Goal: Information Seeking & Learning: Understand process/instructions

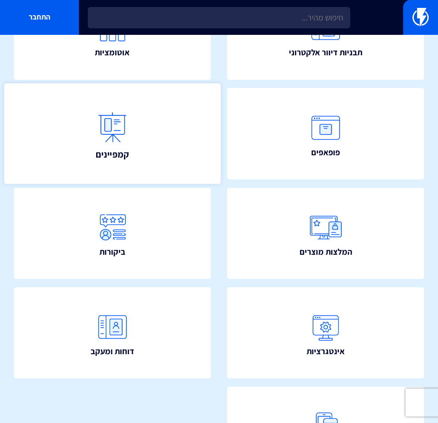
scroll to position [186, 0]
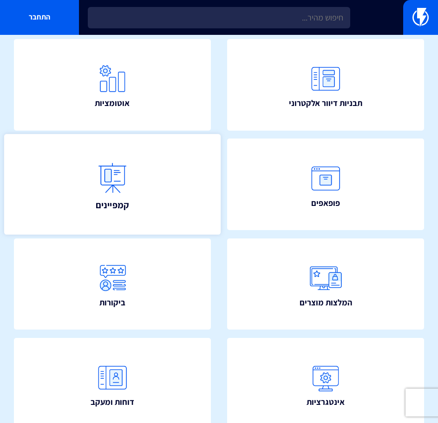
click at [141, 188] on link "קמפיינים" at bounding box center [112, 184] width 216 height 100
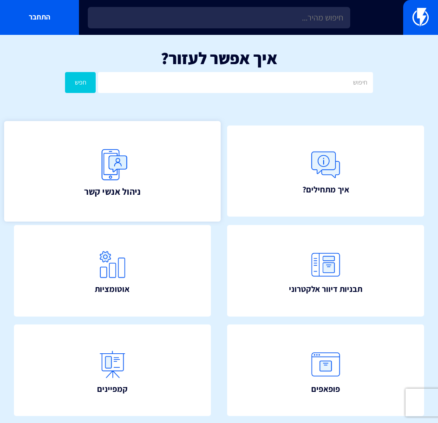
click at [136, 176] on link "ניהול אנשי קשר" at bounding box center [112, 171] width 216 height 100
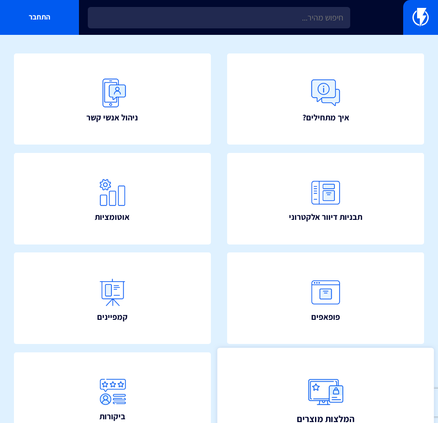
scroll to position [35, 0]
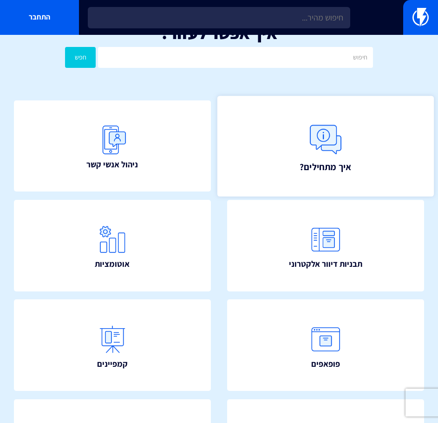
scroll to position [46, 0]
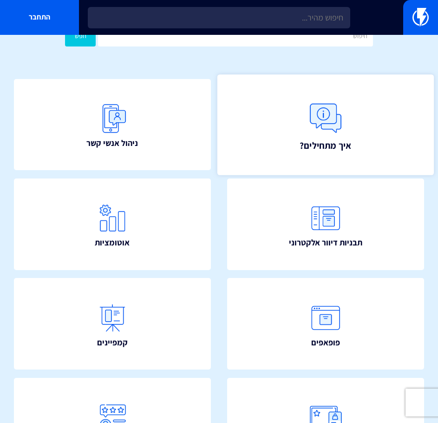
click at [313, 160] on link "איך מתחילים?" at bounding box center [325, 124] width 216 height 100
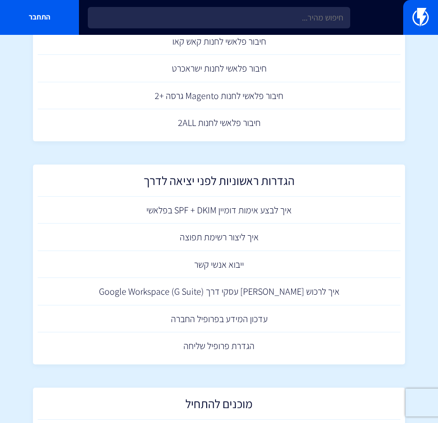
scroll to position [418, 0]
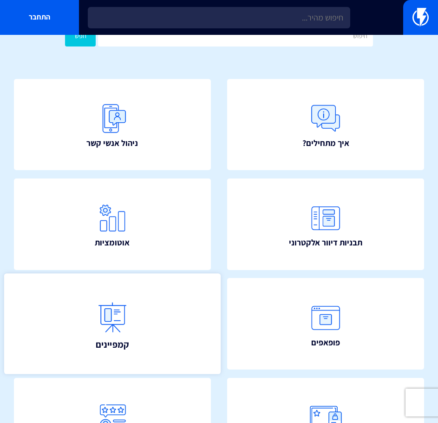
click at [106, 338] on span "קמפיינים" at bounding box center [113, 344] width 34 height 13
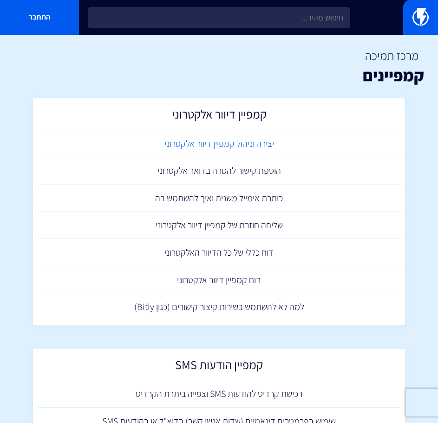
click at [294, 138] on link "יצירה וניהול קמפיין דיוור אלקטרוני" at bounding box center [219, 143] width 363 height 27
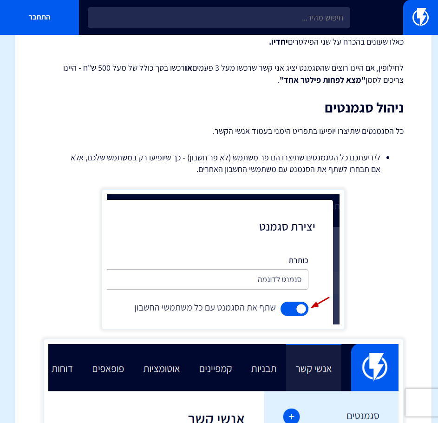
scroll to position [1180, 0]
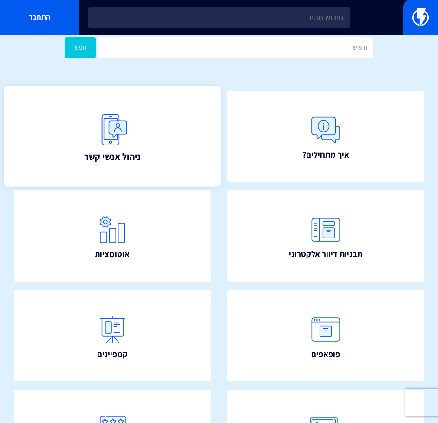
click at [154, 131] on link "ניהול אנשי קשר" at bounding box center [112, 136] width 216 height 100
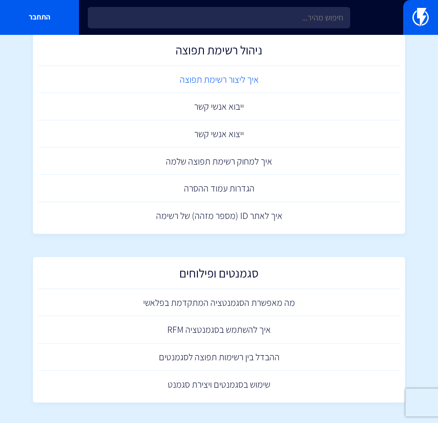
scroll to position [377, 0]
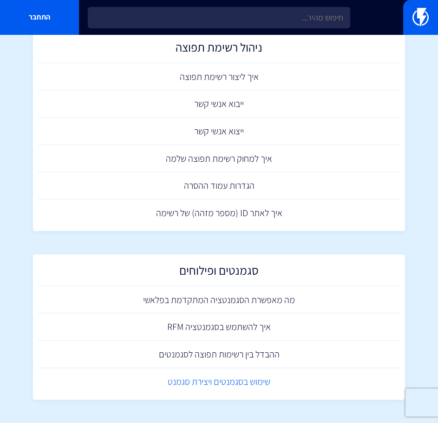
click at [299, 379] on link "שימוש בסגמנטים ויצירת סגמנט" at bounding box center [219, 381] width 363 height 27
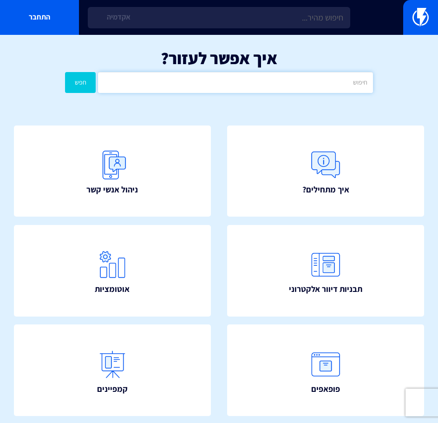
drag, startPoint x: 0, startPoint y: 0, endPoint x: 347, endPoint y: 85, distance: 357.0
click at [347, 85] on input "text" at bounding box center [235, 82] width 274 height 21
type input "טריגר"
click at [65, 72] on button "חפש" at bounding box center [80, 82] width 31 height 21
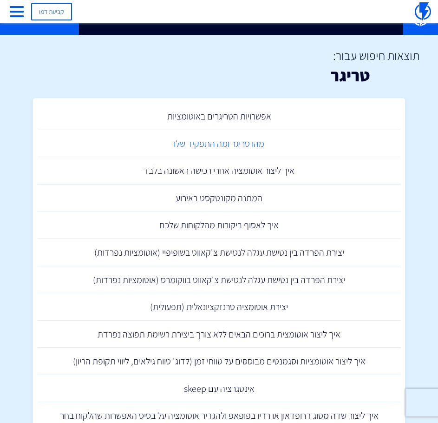
click at [218, 145] on link "מהו טריגר ומה התפקיד שלו" at bounding box center [219, 143] width 363 height 27
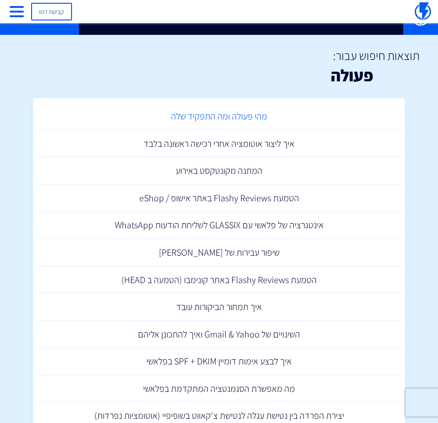
click at [227, 117] on link "מהי פעולה ומה התפקיד שלה" at bounding box center [219, 116] width 363 height 27
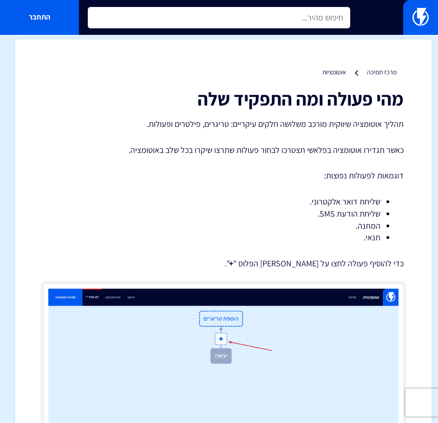
click at [280, 8] on input "text" at bounding box center [219, 17] width 263 height 21
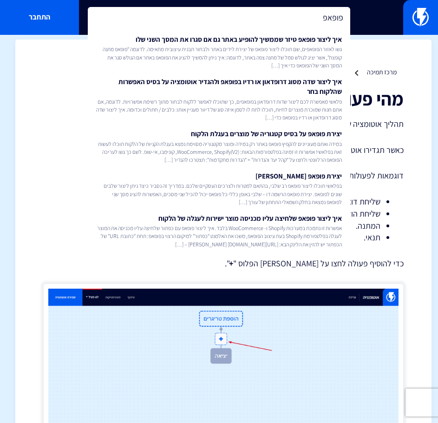
type input "פופאפ"
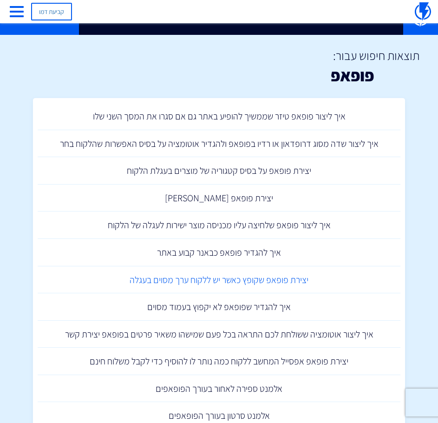
scroll to position [46, 0]
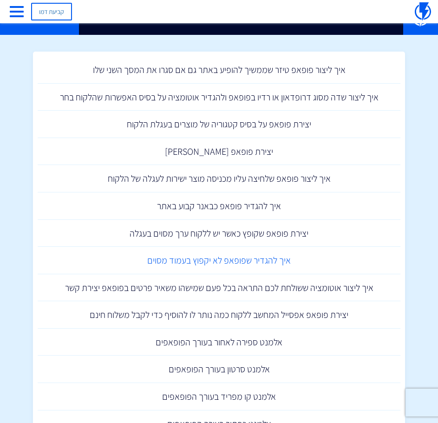
click at [173, 263] on link "איך להגדיר שפופאפ לא יקפוץ בעמוד מסוים" at bounding box center [219, 260] width 363 height 27
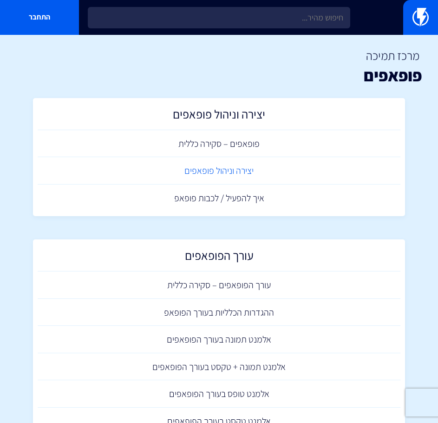
click at [241, 170] on link "יצירה וניהול פופאפים" at bounding box center [219, 170] width 363 height 27
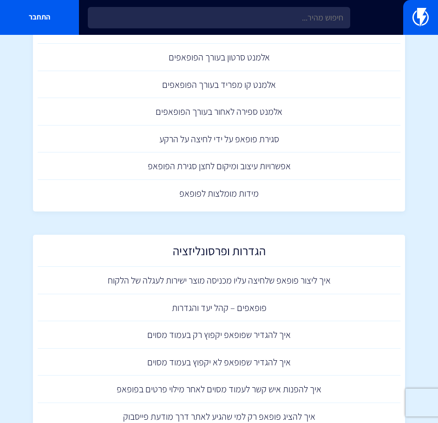
scroll to position [464, 0]
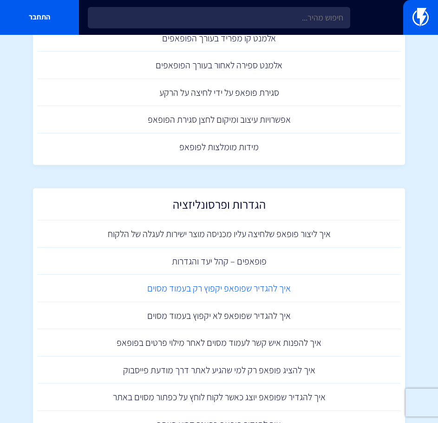
click at [254, 288] on link "איך להגדיר שפופאפ יקפוץ רק בעמוד מסוים" at bounding box center [219, 287] width 363 height 27
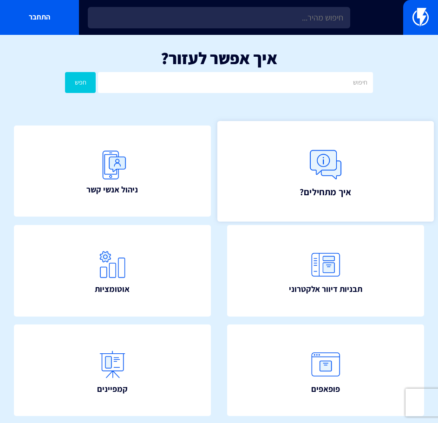
click at [320, 170] on img at bounding box center [325, 164] width 41 height 41
